Goal: Transaction & Acquisition: Purchase product/service

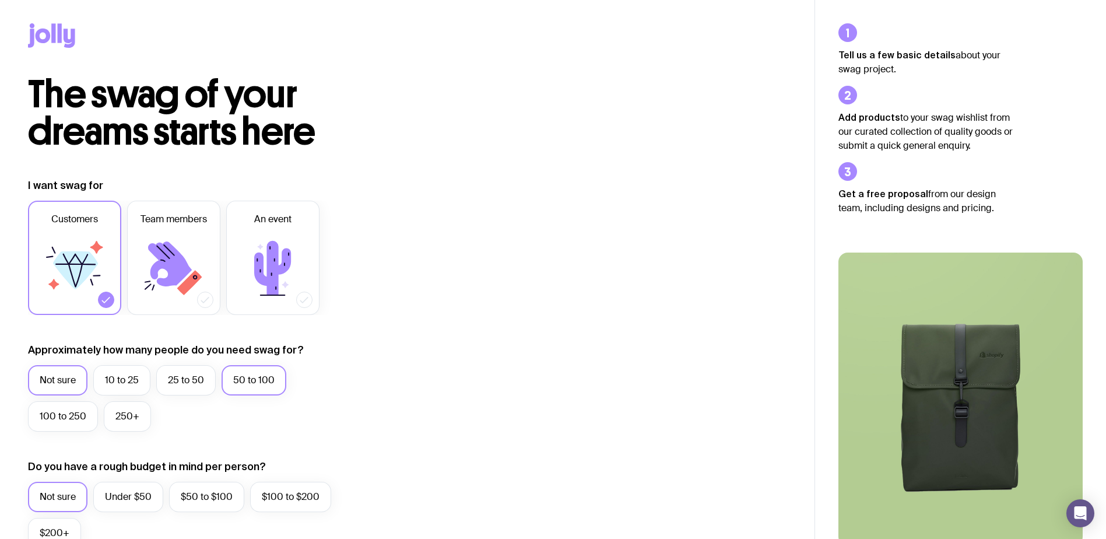
click at [275, 377] on label "50 to 100" at bounding box center [254, 380] width 65 height 30
click at [0, 0] on input "50 to 100" at bounding box center [0, 0] width 0 height 0
drag, startPoint x: 55, startPoint y: 34, endPoint x: 58, endPoint y: 43, distance: 8.7
click at [55, 34] on icon at bounding box center [53, 32] width 4 height 19
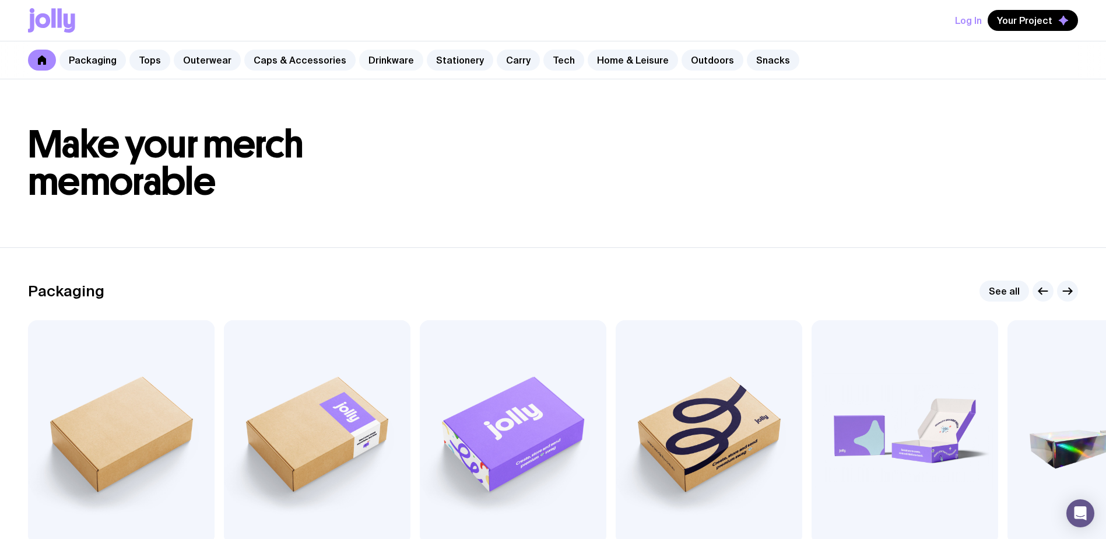
click at [382, 62] on link "Drinkware" at bounding box center [391, 60] width 64 height 21
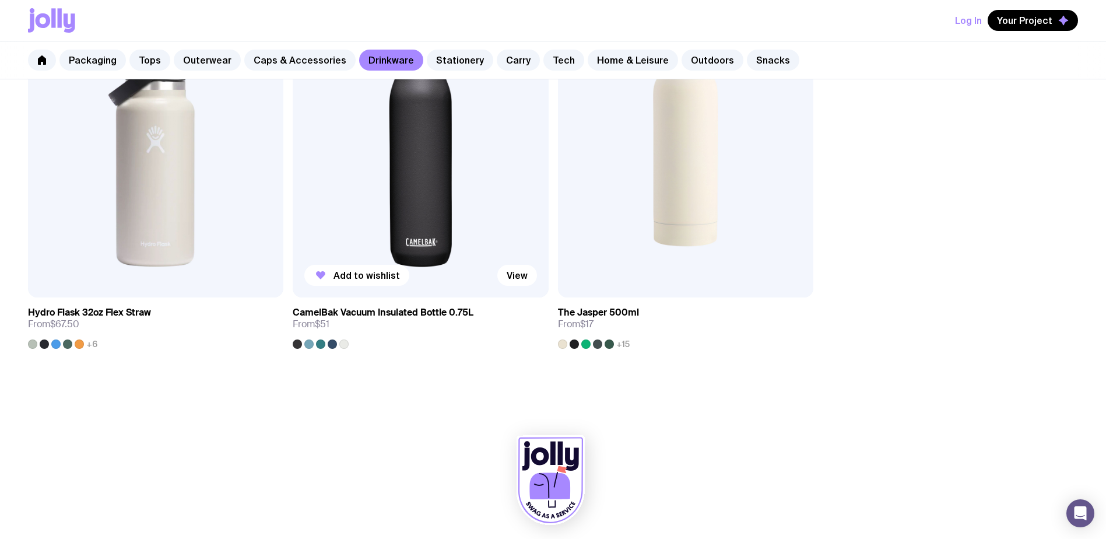
scroll to position [2297, 0]
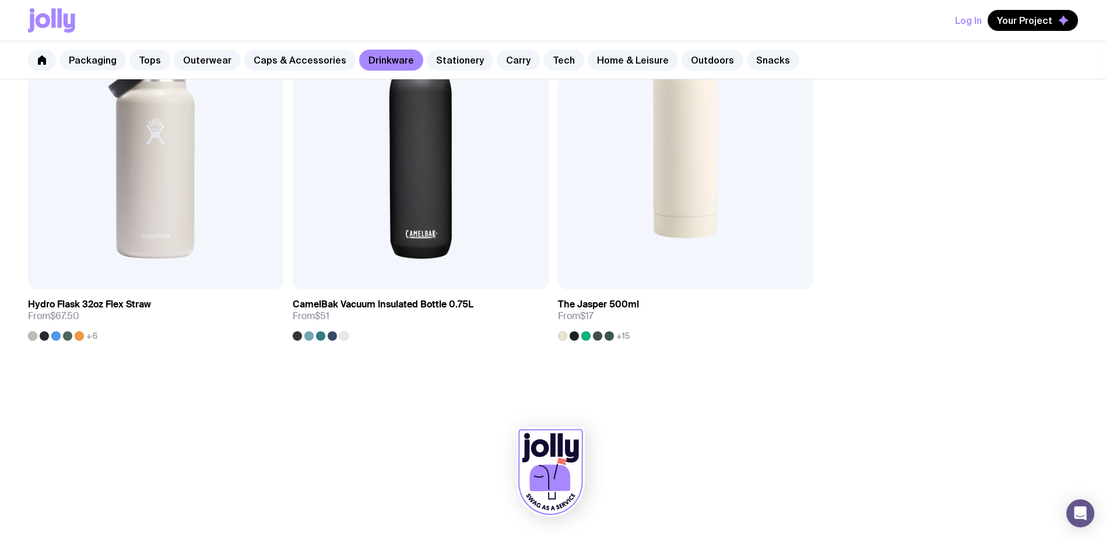
drag, startPoint x: 952, startPoint y: 167, endPoint x: 950, endPoint y: 160, distance: 6.6
